Goal: Navigation & Orientation: Find specific page/section

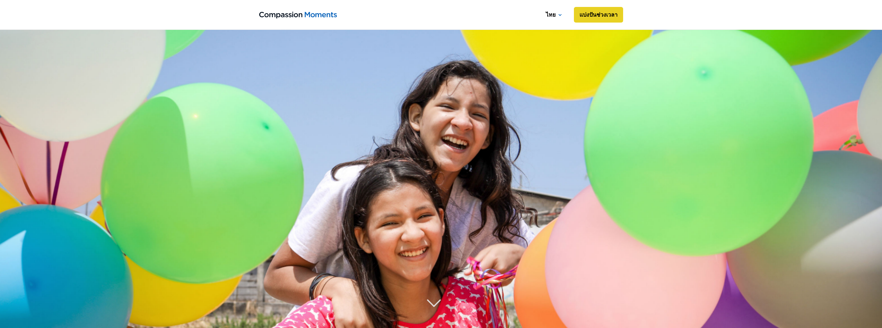
scroll to position [162, 0]
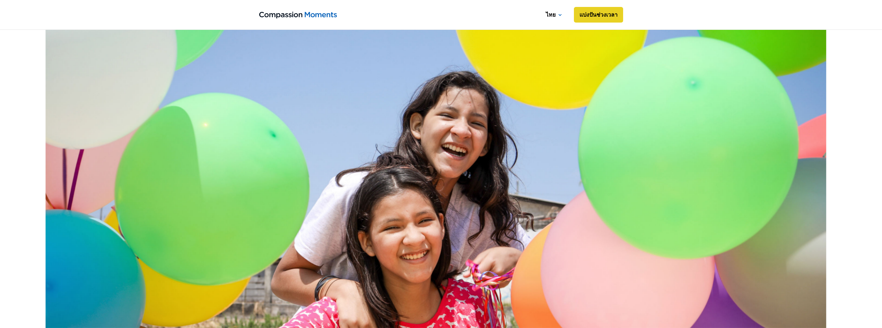
click at [289, 19] on link "home" at bounding box center [298, 14] width 78 height 9
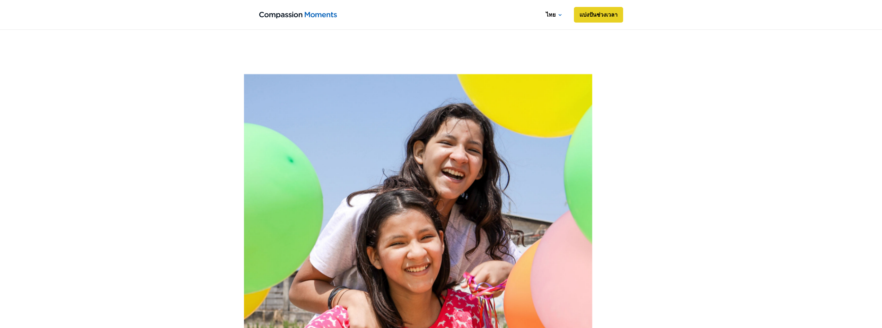
scroll to position [405, 0]
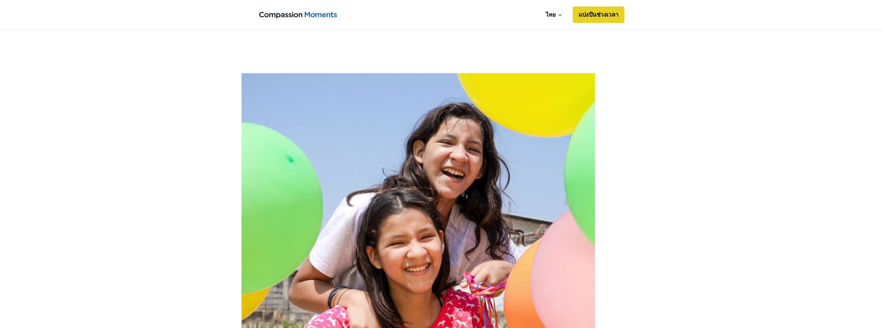
click at [591, 18] on link "แบ่งปันช่วงเวลา" at bounding box center [599, 15] width 52 height 17
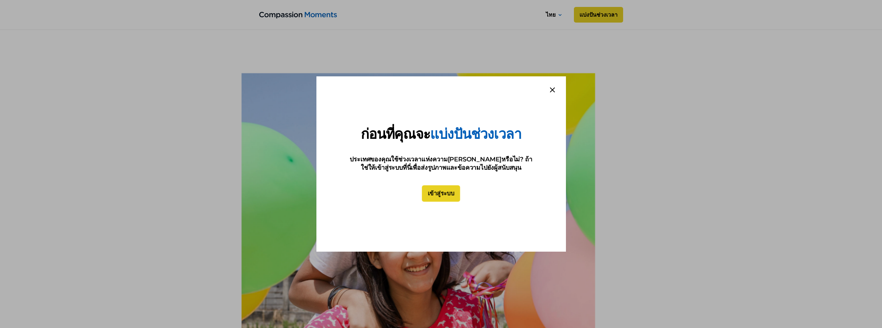
click at [448, 195] on link "เข้าสู่ระบบ" at bounding box center [441, 193] width 38 height 17
